Goal: Information Seeking & Learning: Learn about a topic

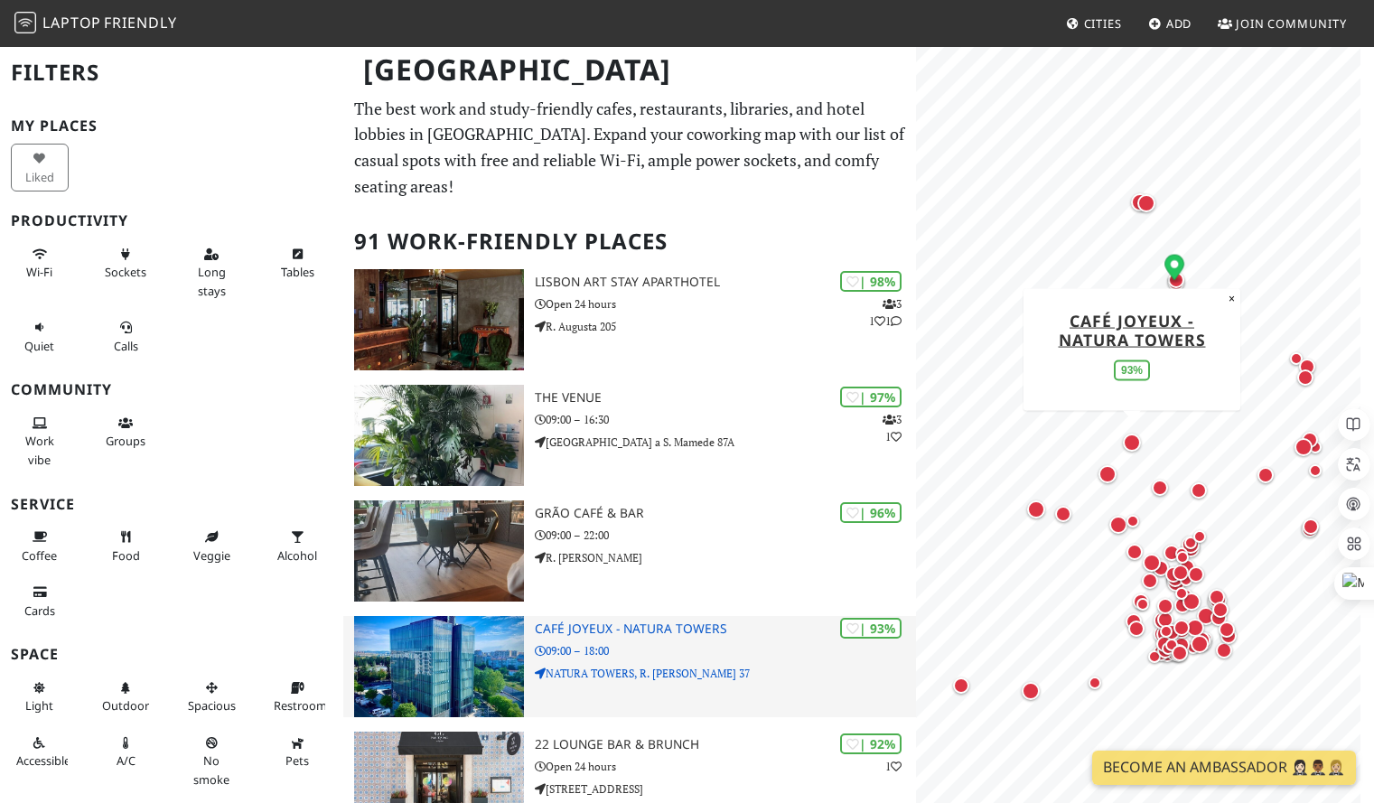
click at [659, 621] on h3 "Café Joyeux - Natura Towers" at bounding box center [726, 628] width 382 height 15
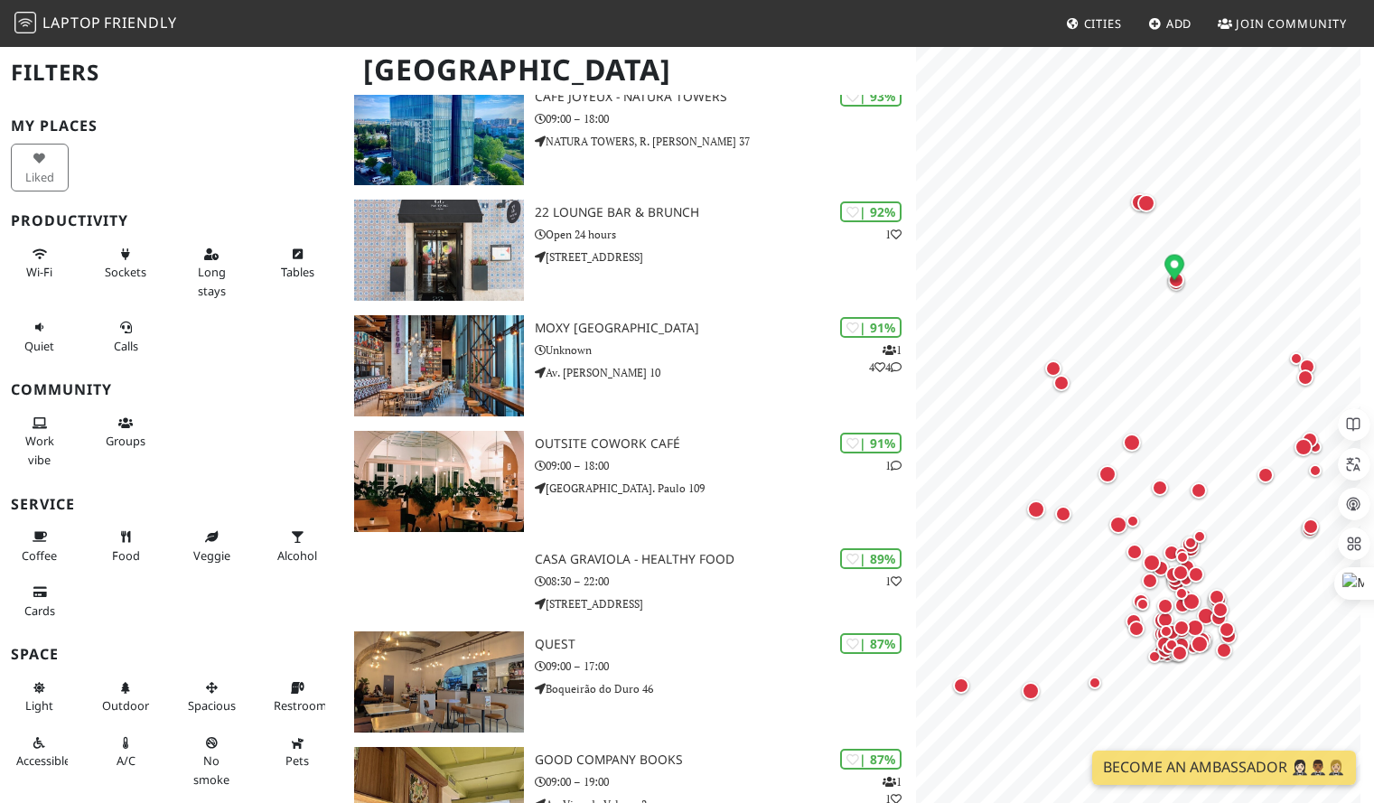
scroll to position [546, 0]
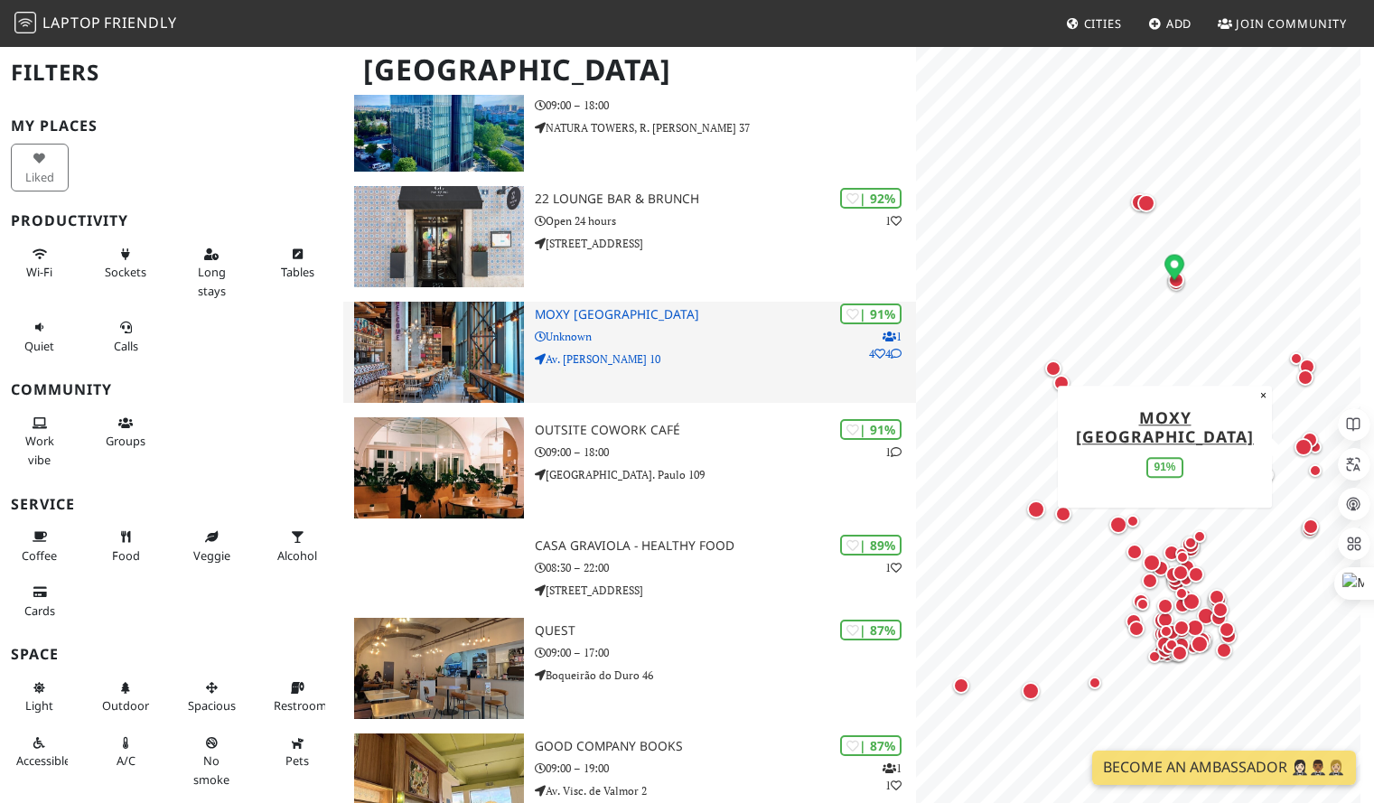
click at [482, 302] on img at bounding box center [438, 352] width 169 height 101
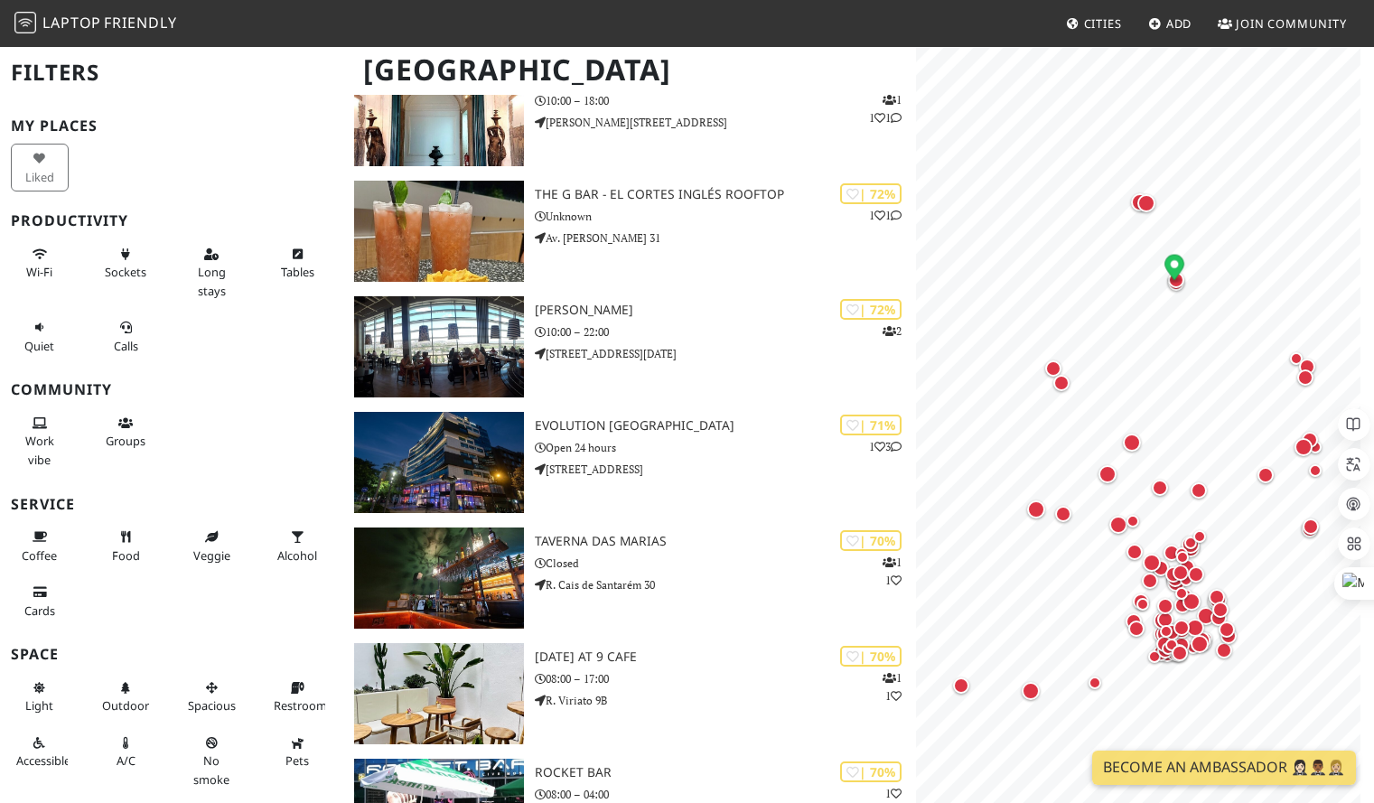
scroll to position [5367, 0]
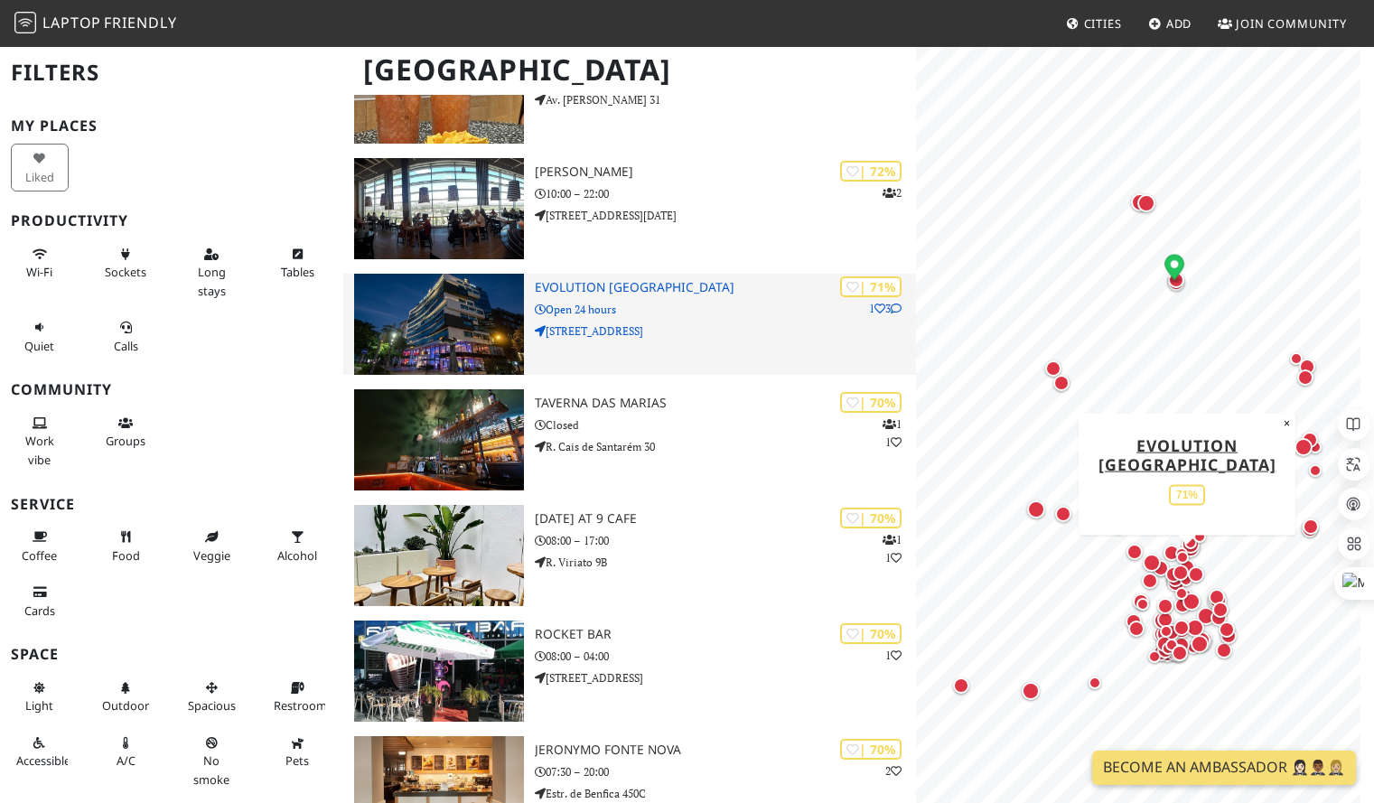
click at [448, 292] on img at bounding box center [438, 324] width 169 height 101
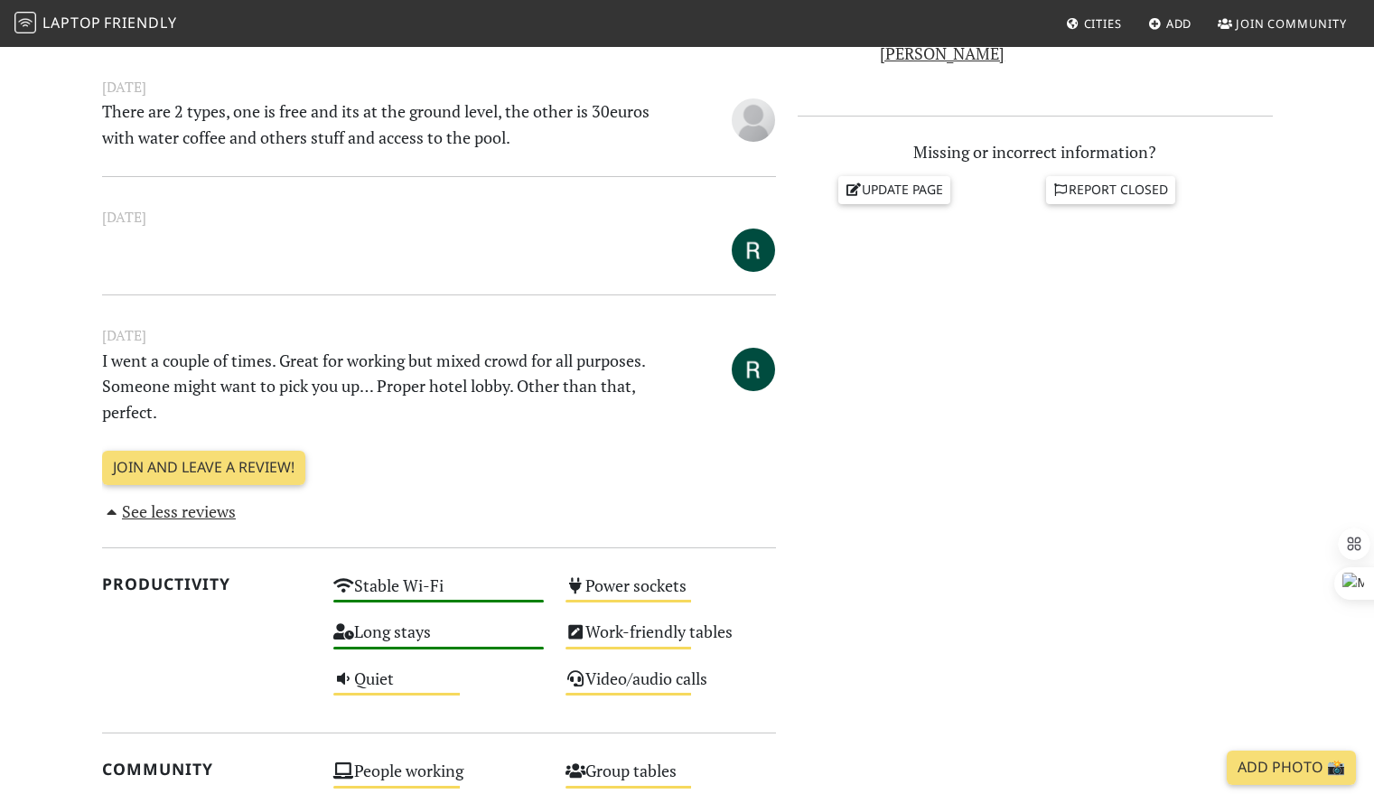
scroll to position [614, 0]
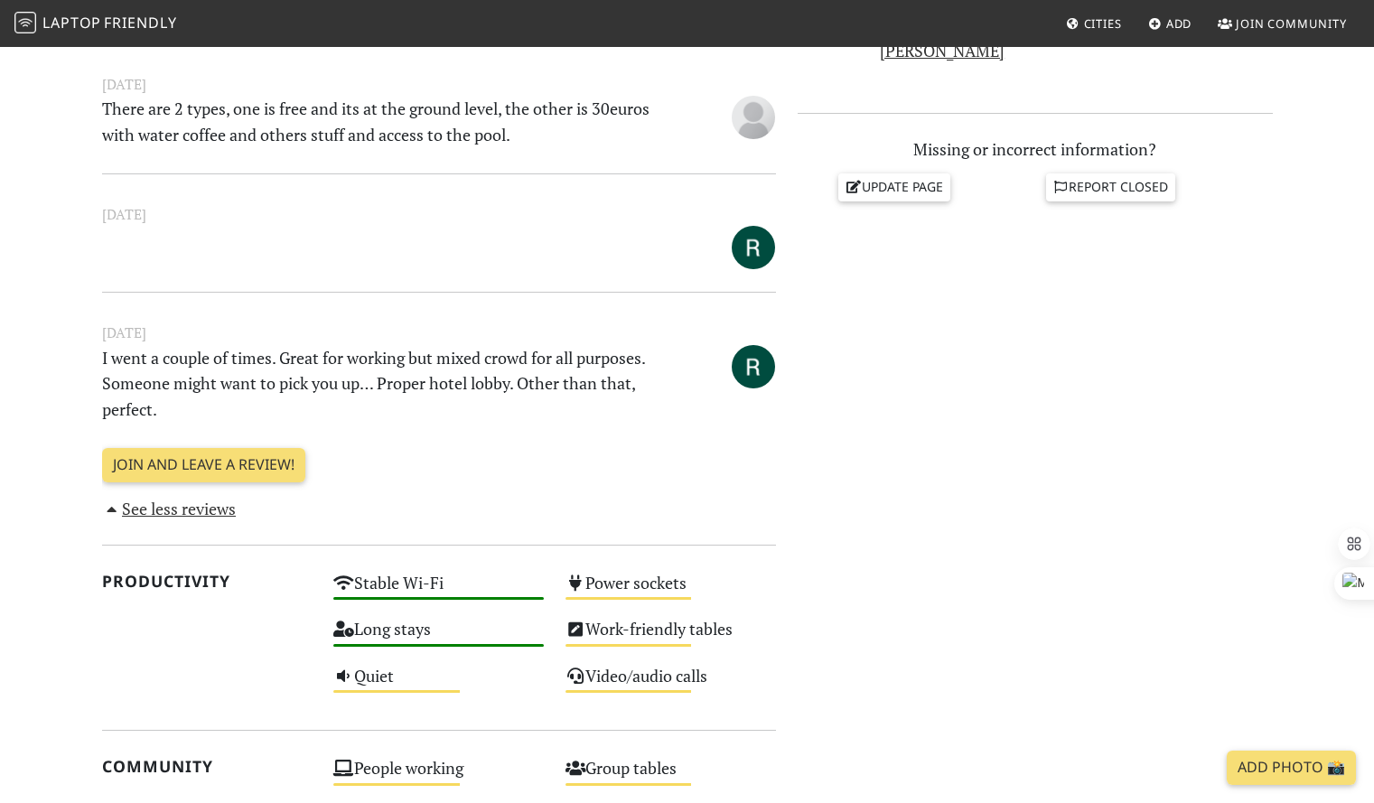
click at [448, 292] on hr at bounding box center [439, 292] width 674 height 1
